Goal: Information Seeking & Learning: Learn about a topic

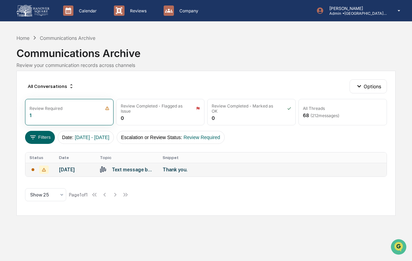
click at [152, 171] on div "Text message between 3366185413, [PERSON_NAME]" at bounding box center [133, 169] width 43 height 5
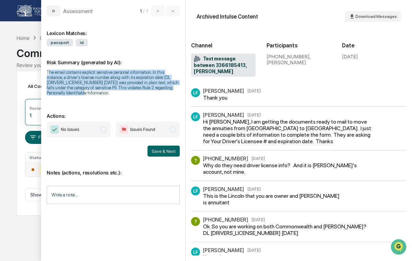
drag, startPoint x: 118, startPoint y: 93, endPoint x: 50, endPoint y: 73, distance: 71.2
click at [50, 73] on div "The email contains explicit sensitive personal information. In this instance, a…" at bounding box center [113, 83] width 133 height 26
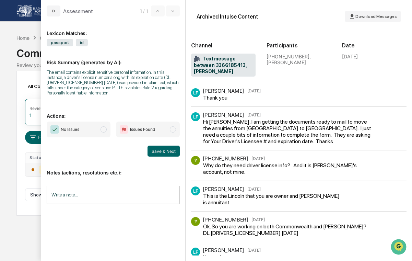
click at [92, 82] on div "The email contains explicit sensitive personal information. In this instance, a…" at bounding box center [113, 83] width 133 height 26
click at [217, 93] on div "[PERSON_NAME]" at bounding box center [223, 90] width 41 height 7
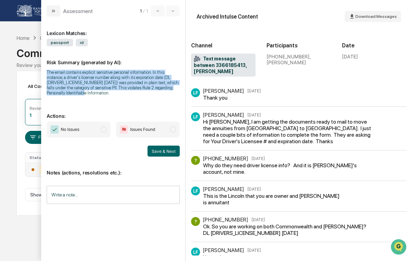
drag, startPoint x: 150, startPoint y: 91, endPoint x: 42, endPoint y: 74, distance: 108.9
click at [42, 74] on div "Lexicon Matches: passport id Risk Summary (generated by AI): The email contains…" at bounding box center [113, 138] width 144 height 244
copy div "The email contains explicit sensitive personal information. In this instance, a…"
click at [47, 12] on button "modal" at bounding box center [54, 10] width 14 height 11
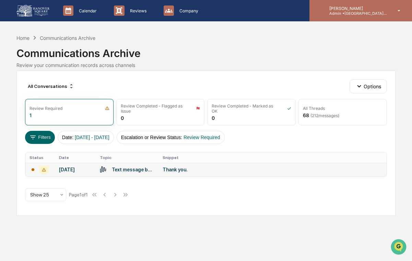
click at [341, 16] on div "[PERSON_NAME] Admin • [GEOGRAPHIC_DATA] Wealth Advisors" at bounding box center [360, 10] width 102 height 21
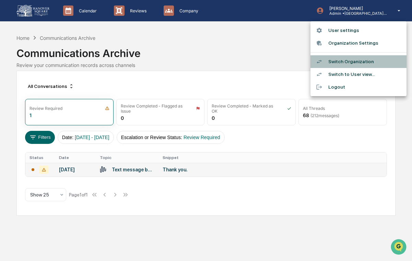
click at [354, 62] on li "Switch Organization" at bounding box center [358, 61] width 96 height 13
